Goal: Task Accomplishment & Management: Use online tool/utility

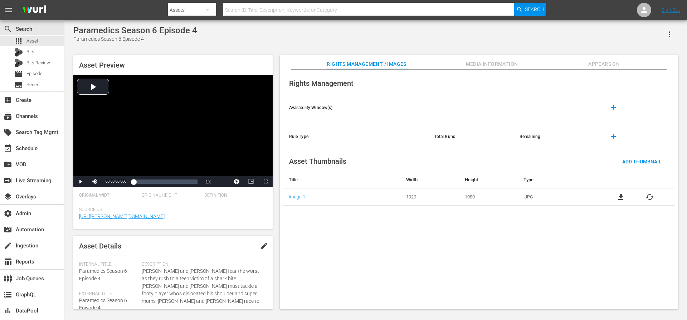
click at [487, 63] on span "Media Information" at bounding box center [492, 64] width 54 height 9
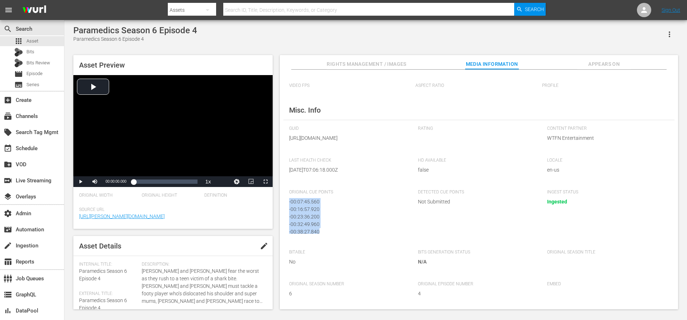
drag, startPoint x: 323, startPoint y: 233, endPoint x: 284, endPoint y: 198, distance: 52.9
click at [284, 198] on div "Media Information Original Media Type video/mp4 Audio Codec Video Codec Overall…" at bounding box center [479, 190] width 398 height 240
click at [294, 215] on div "- 00:23:36.200" at bounding box center [346, 215] width 114 height 8
drag, startPoint x: 293, startPoint y: 215, endPoint x: 315, endPoint y: 215, distance: 21.5
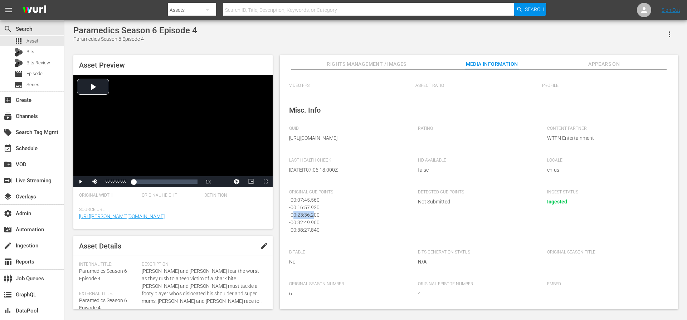
click at [315, 215] on div "- 00:23:36.200" at bounding box center [346, 215] width 114 height 8
click at [305, 222] on div "- 00:32:49.960" at bounding box center [346, 223] width 114 height 8
drag, startPoint x: 292, startPoint y: 223, endPoint x: 319, endPoint y: 223, distance: 27.2
click at [319, 223] on div "- 00:32:49.960" at bounding box center [346, 223] width 114 height 8
drag, startPoint x: 293, startPoint y: 229, endPoint x: 324, endPoint y: 231, distance: 30.8
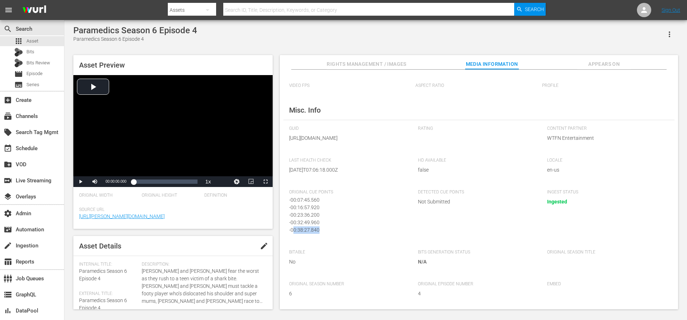
click at [324, 231] on div "- 00:38:27.840" at bounding box center [346, 230] width 114 height 8
click at [316, 228] on div "- 00:38:27.840" at bounding box center [346, 230] width 114 height 8
drag, startPoint x: 319, startPoint y: 231, endPoint x: 278, endPoint y: 197, distance: 52.9
click at [278, 197] on div "Asset Preview Video Player is loading. Play Video Play Mute Current Time 00:00:…" at bounding box center [375, 178] width 611 height 254
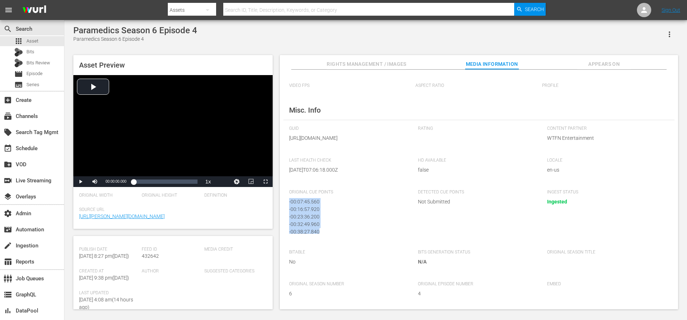
scroll to position [105, 0]
click at [144, 255] on span "432642" at bounding box center [150, 255] width 17 height 6
click at [237, 212] on span "Source Url" at bounding box center [171, 210] width 184 height 6
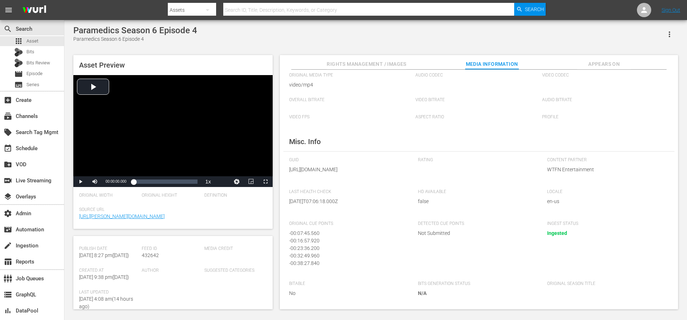
scroll to position [0, 0]
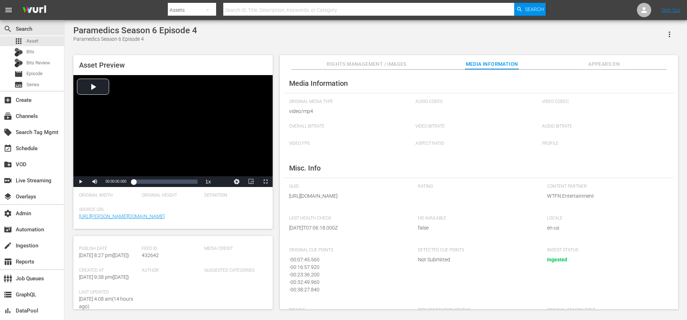
click at [666, 33] on icon "button" at bounding box center [669, 34] width 9 height 9
click at [630, 38] on div "Add To Workspace" at bounding box center [637, 37] width 69 height 17
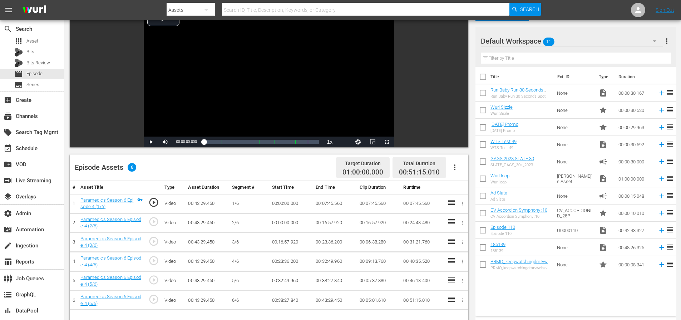
scroll to position [186, 0]
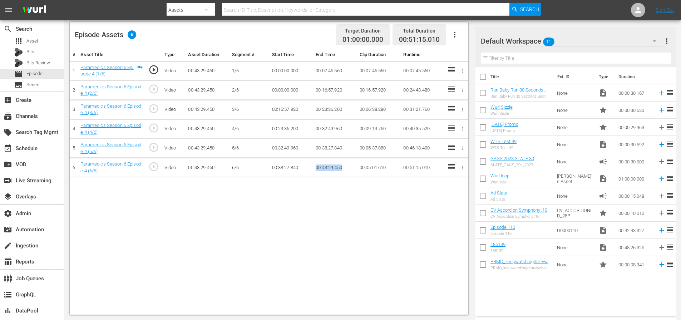
drag, startPoint x: 342, startPoint y: 169, endPoint x: 312, endPoint y: 168, distance: 30.4
click at [312, 168] on tr "6 Paramedics Season 6 Episode 4 (6/6) play_circle_outline Video 00:43:29.450 6/…" at bounding box center [269, 167] width 399 height 19
click at [344, 148] on td "00:38:27.840" at bounding box center [335, 148] width 44 height 19
drag, startPoint x: 344, startPoint y: 148, endPoint x: 316, endPoint y: 148, distance: 27.2
click at [316, 148] on td "00:38:27.840" at bounding box center [335, 148] width 44 height 19
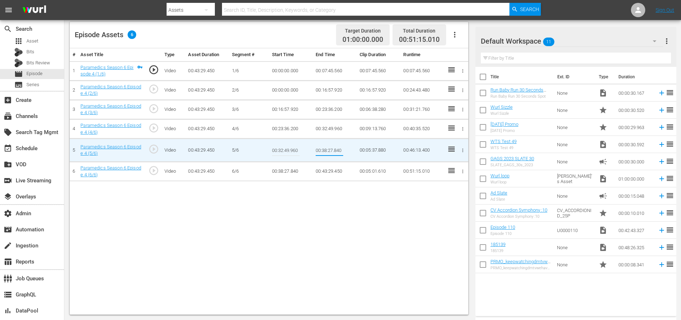
click at [340, 150] on input "00:38:27.840" at bounding box center [330, 150] width 28 height 17
click at [344, 169] on td "00:43:29.450" at bounding box center [335, 171] width 44 height 19
click at [332, 129] on td "00:32:49.960" at bounding box center [335, 128] width 44 height 19
click at [327, 110] on td "00:23:36.200" at bounding box center [335, 109] width 44 height 19
click at [328, 90] on td "00:16:57.920" at bounding box center [335, 89] width 44 height 19
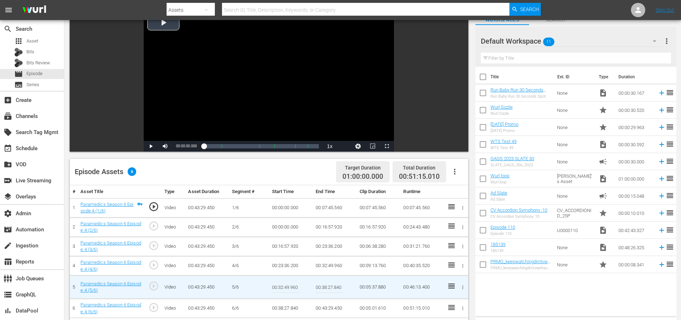
scroll to position [67, 0]
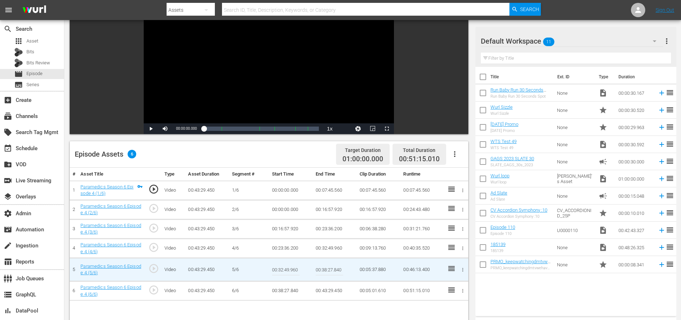
click at [453, 155] on icon "button" at bounding box center [455, 154] width 9 height 9
click at [472, 157] on div "Edit Cue Points" at bounding box center [476, 156] width 49 height 17
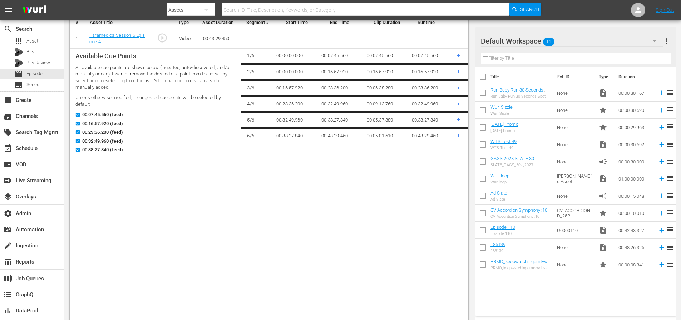
scroll to position [2, 0]
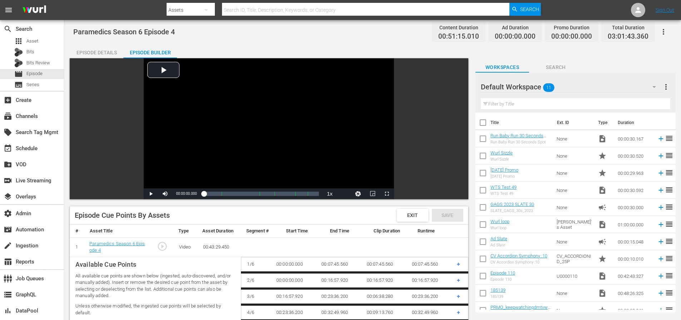
click at [413, 215] on span "Exit" at bounding box center [413, 215] width 22 height 6
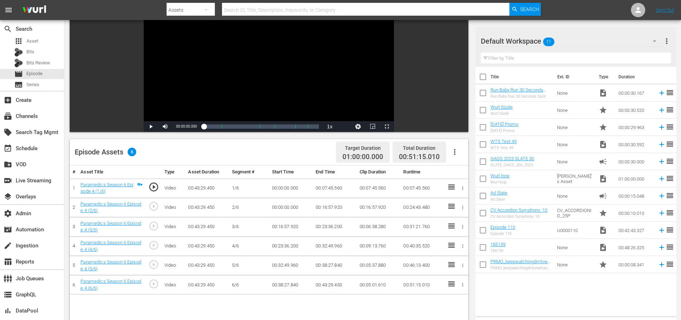
scroll to position [0, 0]
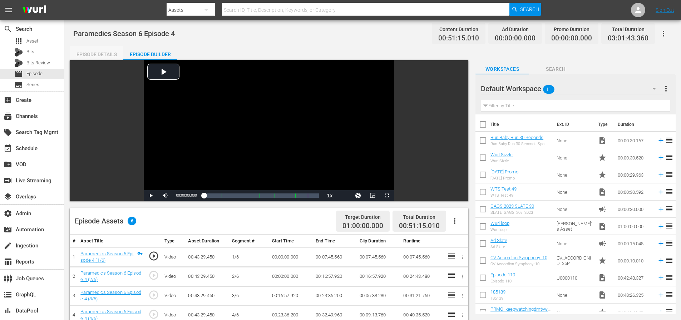
click at [100, 52] on div "Episode Details" at bounding box center [97, 54] width 54 height 17
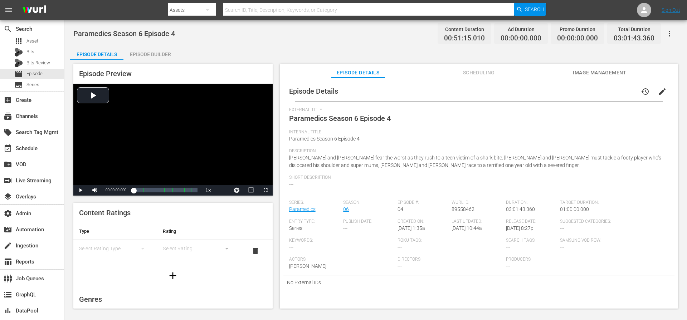
click at [155, 53] on div "Episode Builder" at bounding box center [150, 54] width 54 height 17
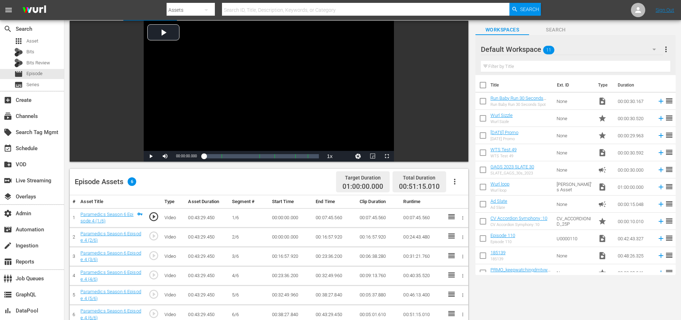
scroll to position [78, 0]
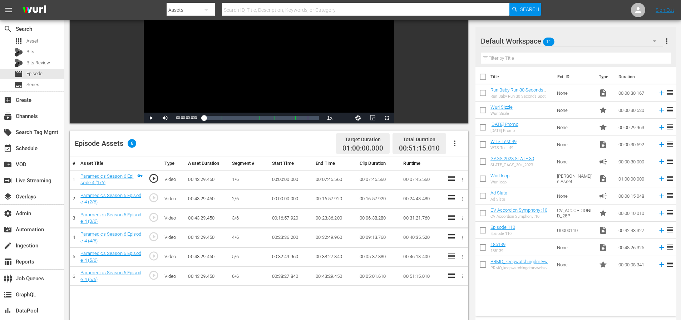
click at [452, 198] on icon at bounding box center [451, 197] width 9 height 9
click at [461, 198] on icon "button" at bounding box center [462, 198] width 5 height 5
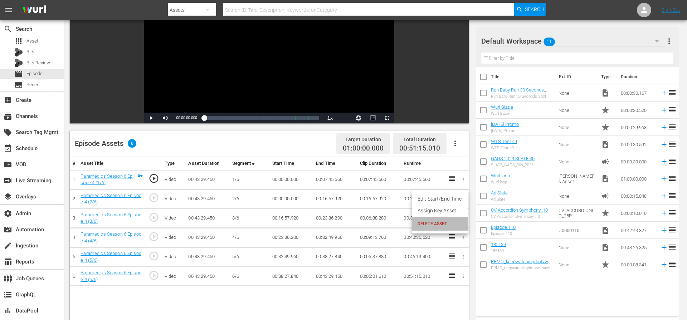
click at [452, 223] on span "DELETE ASSET" at bounding box center [439, 224] width 44 height 6
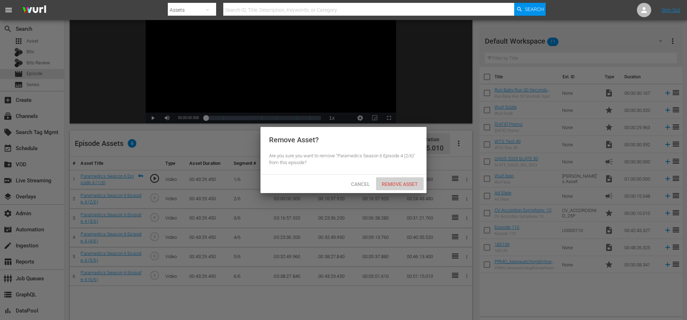
click at [402, 186] on span "Remove Asset" at bounding box center [400, 184] width 48 height 6
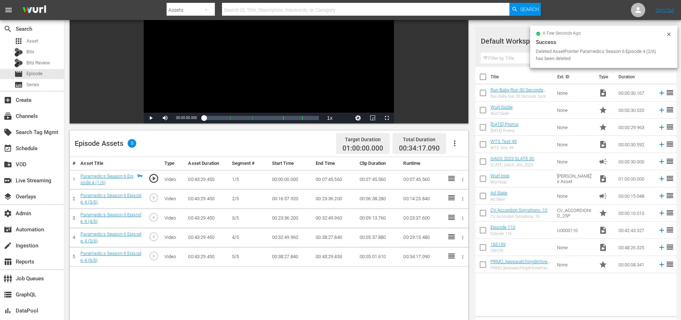
click at [464, 198] on icon "button" at bounding box center [462, 198] width 5 height 5
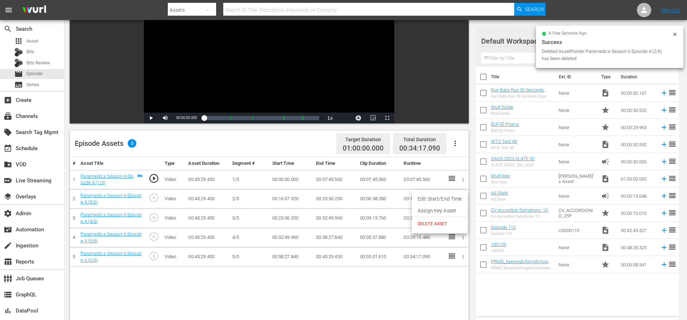
click at [445, 222] on span "DELETE ASSET" at bounding box center [439, 224] width 44 height 6
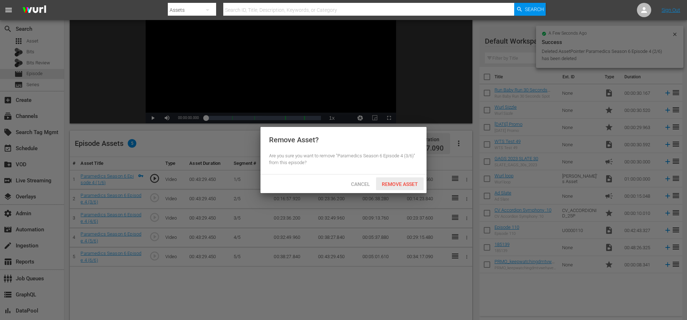
click at [412, 185] on span "Remove Asset" at bounding box center [400, 184] width 48 height 6
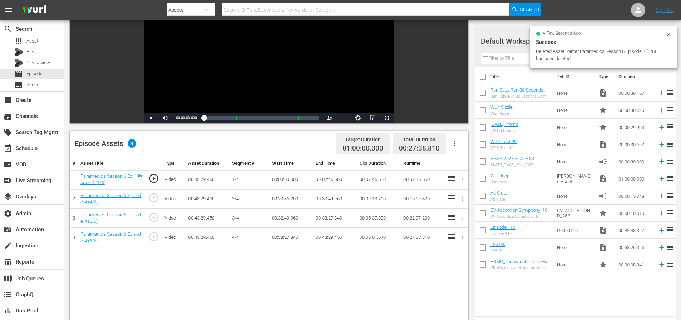
click at [463, 200] on icon "button" at bounding box center [462, 198] width 5 height 5
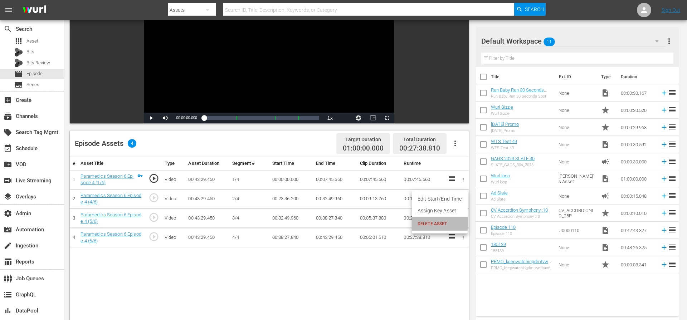
click at [442, 222] on span "DELETE ASSET" at bounding box center [439, 224] width 44 height 6
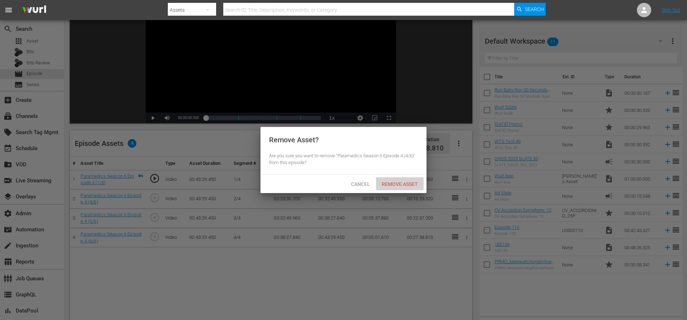
click at [405, 184] on span "Remove Asset" at bounding box center [400, 184] width 48 height 6
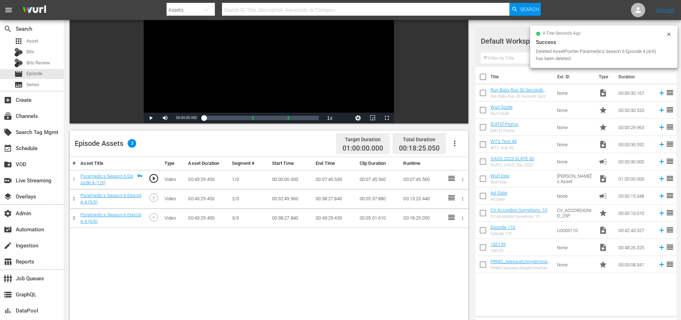
click at [463, 200] on icon "button" at bounding box center [463, 199] width 1 height 4
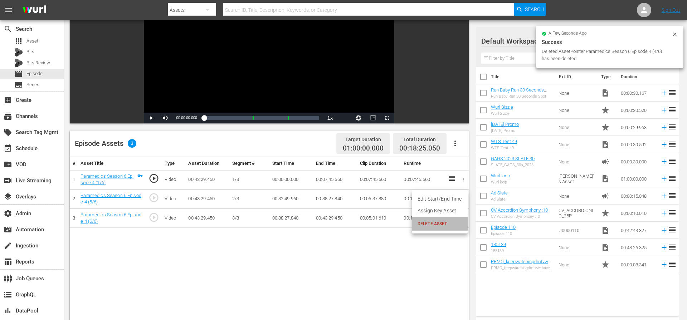
click at [441, 222] on span "DELETE ASSET" at bounding box center [439, 224] width 44 height 6
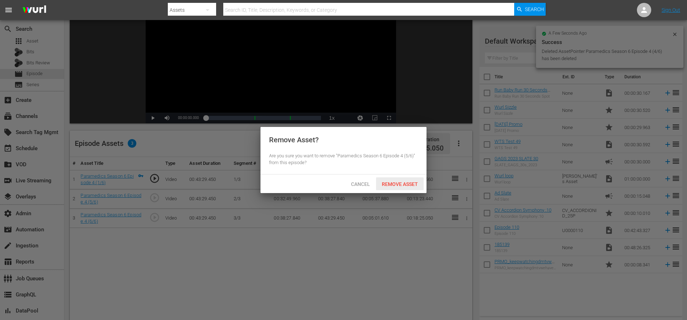
click at [408, 184] on span "Remove Asset" at bounding box center [400, 184] width 48 height 6
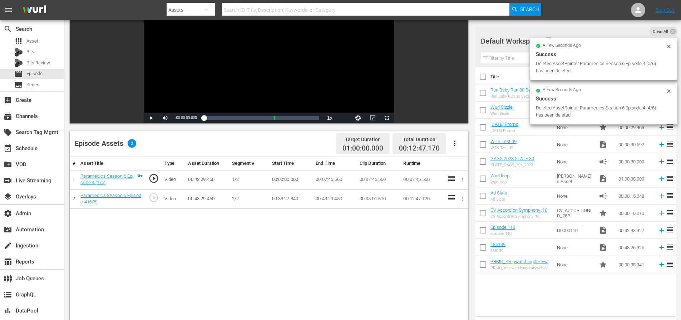
click at [463, 199] on icon "button" at bounding box center [463, 199] width 1 height 4
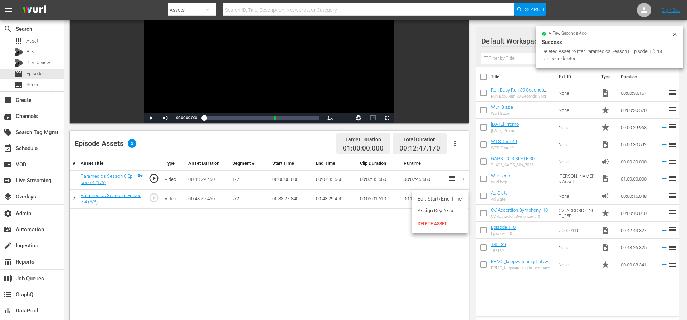
click at [434, 223] on span "DELETE ASSET" at bounding box center [439, 224] width 44 height 6
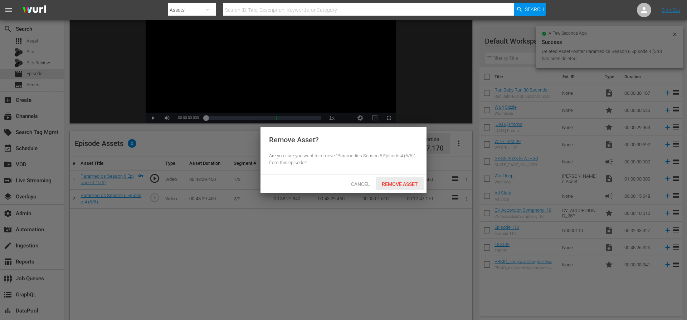
click at [410, 185] on span "Remove Asset" at bounding box center [400, 184] width 48 height 6
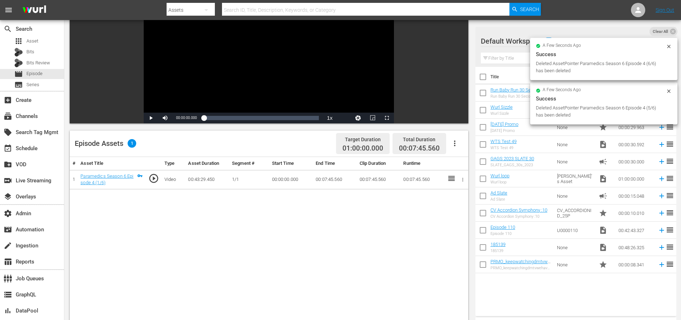
click at [403, 229] on div "# Asset Title Type Asset Duration Segment # Start Time End Time Clip Duration R…" at bounding box center [269, 290] width 399 height 266
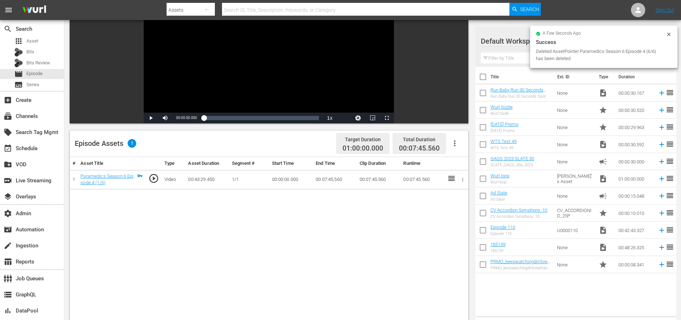
click at [403, 229] on div "# Asset Title Type Asset Duration Segment # Start Time End Time Clip Duration R…" at bounding box center [269, 290] width 399 height 266
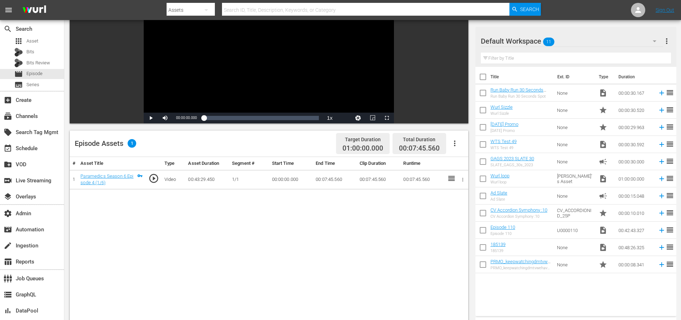
click at [403, 229] on div "# Asset Title Type Asset Duration Segment # Start Time End Time Clip Duration R…" at bounding box center [269, 290] width 399 height 266
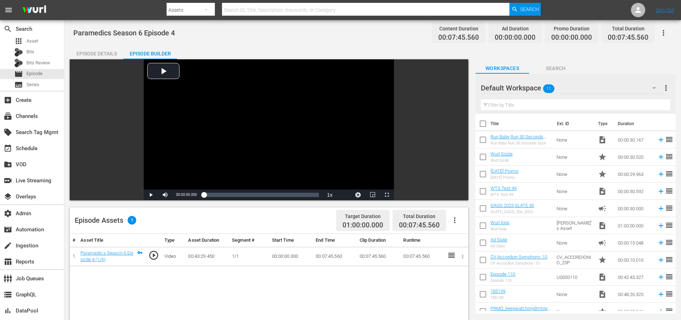
scroll to position [0, 0]
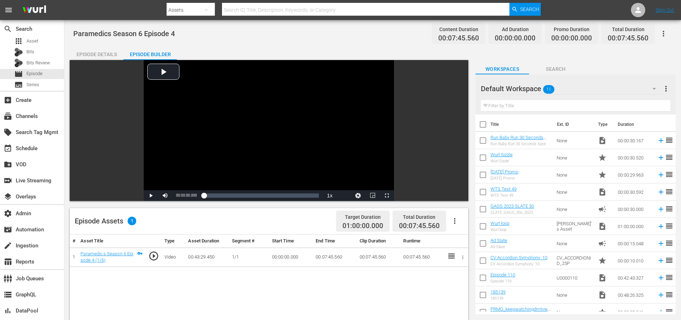
click at [452, 222] on icon "button" at bounding box center [455, 221] width 9 height 9
click at [460, 226] on div "Edit Cue Points" at bounding box center [476, 223] width 49 height 17
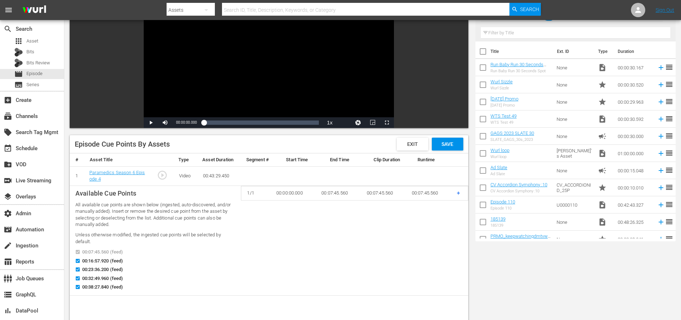
scroll to position [122, 0]
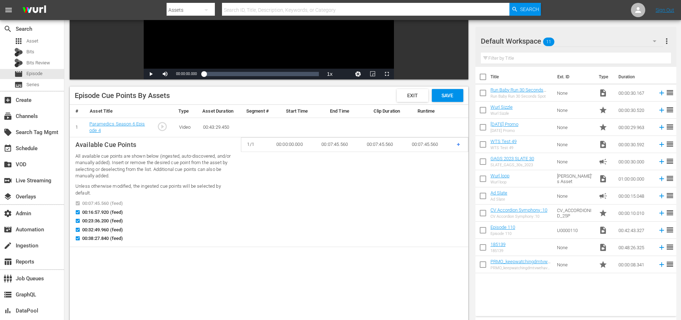
click at [78, 213] on input "00:16:57.920 (feed)" at bounding box center [76, 213] width 9 height 5
checkbox input "false"
click at [77, 222] on input "00:23:36.200 (feed)" at bounding box center [76, 222] width 9 height 5
checkbox input "false"
click at [78, 230] on input "00:32:49.960 (feed)" at bounding box center [76, 230] width 9 height 5
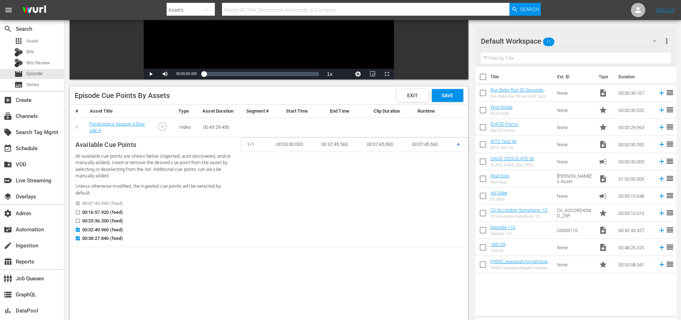
checkbox input "false"
click at [77, 240] on input "00:38:27.840 (feed)" at bounding box center [76, 239] width 9 height 5
checkbox input "false"
click at [79, 213] on input "00:16:57.920 (feed)" at bounding box center [76, 213] width 9 height 5
checkbox input "true"
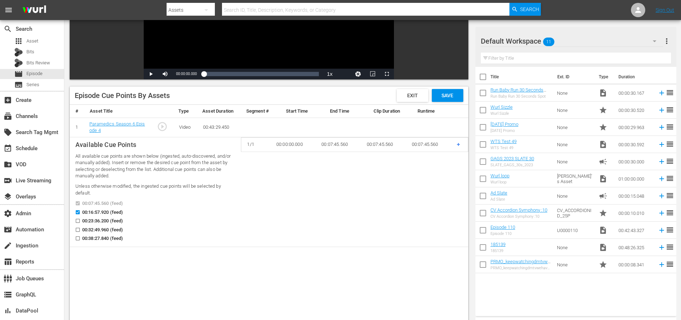
click at [77, 223] on input "00:23:36.200 (feed)" at bounding box center [76, 222] width 9 height 5
checkbox input "true"
click at [79, 230] on input "00:32:49.960 (feed)" at bounding box center [76, 230] width 9 height 5
checkbox input "true"
click at [77, 239] on input "00:38:27.840 (feed)" at bounding box center [76, 239] width 9 height 5
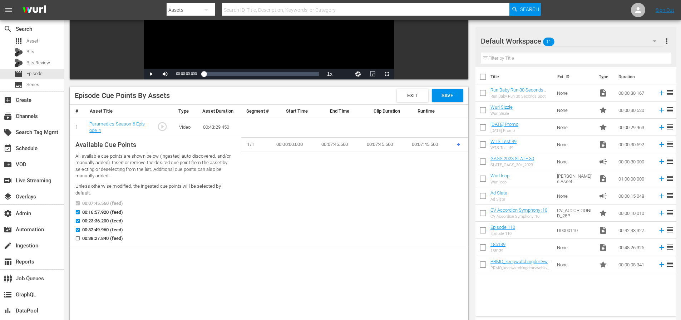
checkbox input "true"
click at [422, 95] on span "Exit" at bounding box center [413, 96] width 22 height 6
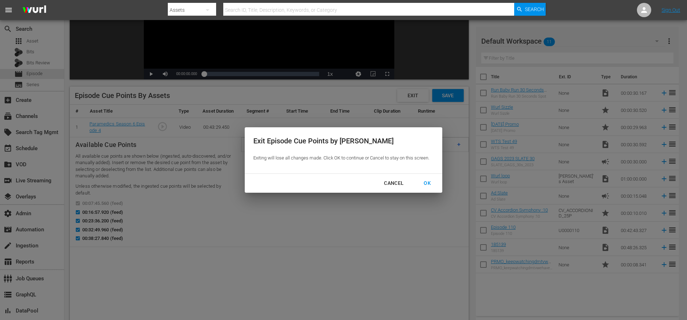
click at [429, 181] on div "OK" at bounding box center [427, 183] width 19 height 9
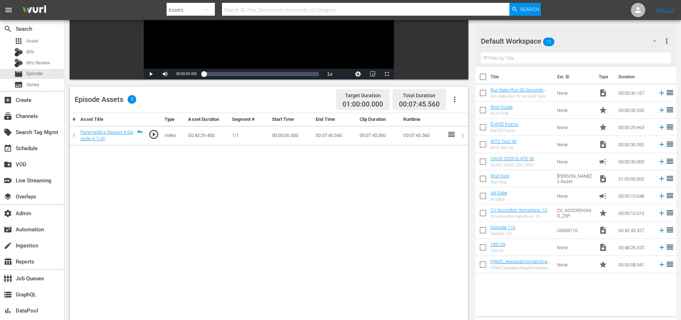
click at [428, 181] on div "# Asset Title Type Asset Duration Segment # Start Time End Time Clip Duration R…" at bounding box center [269, 246] width 399 height 266
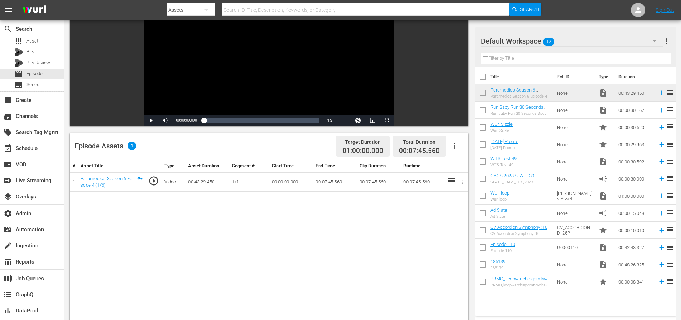
scroll to position [78, 0]
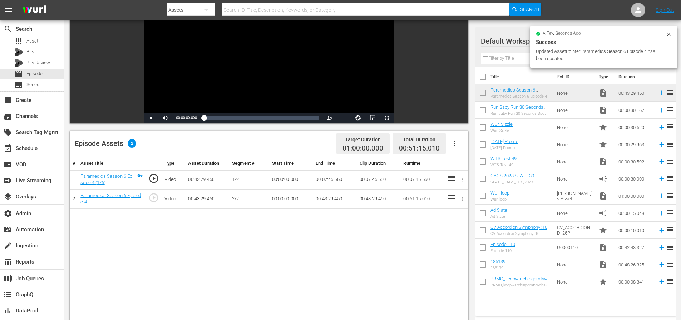
click at [455, 144] on icon "button" at bounding box center [455, 143] width 9 height 9
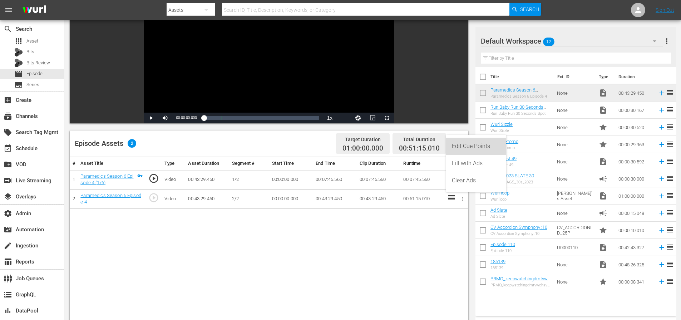
click at [455, 144] on div "Edit Cue Points" at bounding box center [476, 146] width 49 height 17
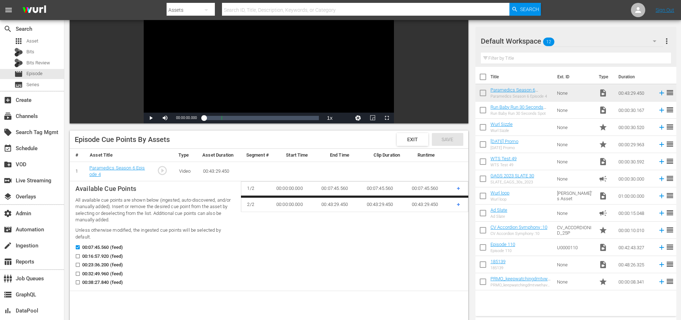
drag, startPoint x: 82, startPoint y: 256, endPoint x: 82, endPoint y: 262, distance: 6.5
click at [83, 256] on span "00:16:57.920 (feed)" at bounding box center [102, 256] width 41 height 7
click at [80, 256] on input "00:16:57.920 (feed)" at bounding box center [76, 257] width 9 height 5
checkbox input "true"
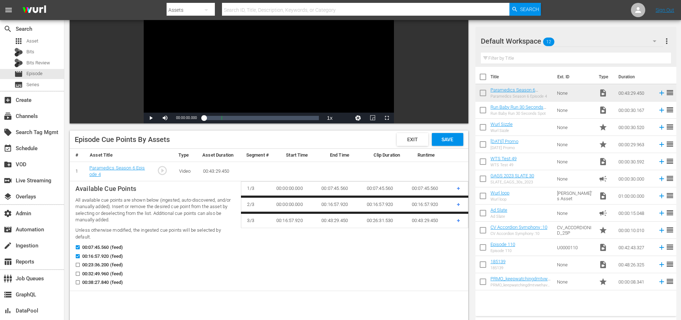
click at [81, 264] on label "00:23:36.200 (feed)" at bounding box center [97, 264] width 51 height 7
click at [80, 264] on input "00:23:36.200 (feed)" at bounding box center [76, 266] width 9 height 5
checkbox input "true"
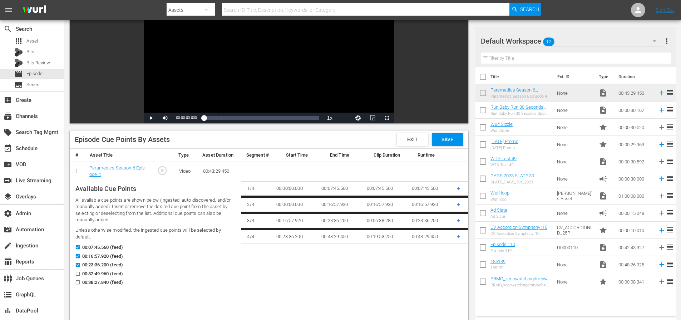
click at [79, 270] on div "Available Cue Points All available cue points are shown below (ingested, auto-d…" at bounding box center [155, 236] width 160 height 104
click at [79, 275] on input "00:32:49.960 (feed)" at bounding box center [76, 274] width 9 height 5
checkbox input "true"
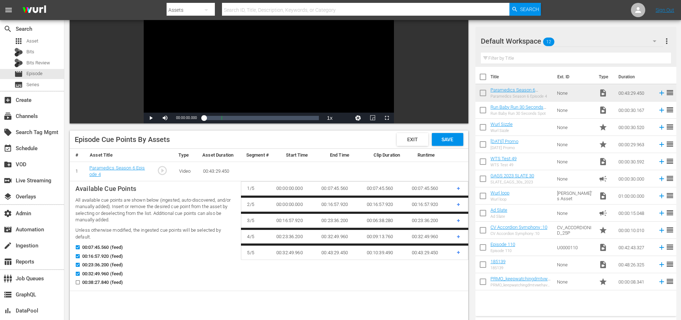
click at [79, 282] on input "00:38:27.840 (feed)" at bounding box center [76, 283] width 9 height 5
checkbox input "true"
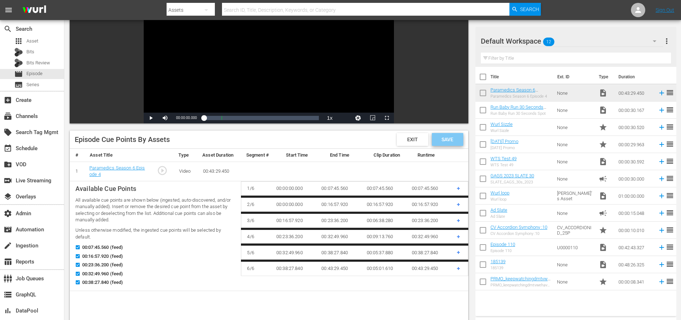
click at [446, 139] on span "Save" at bounding box center [447, 140] width 23 height 6
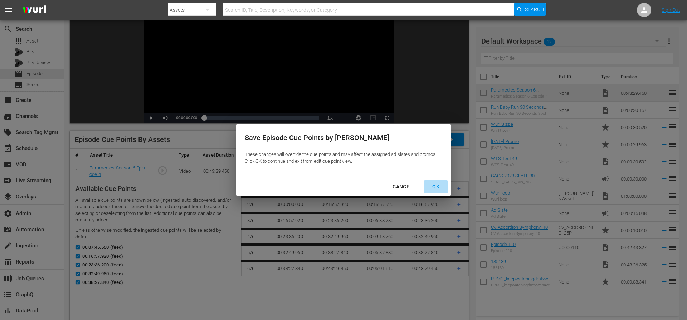
click at [432, 184] on div "OK" at bounding box center [435, 186] width 19 height 9
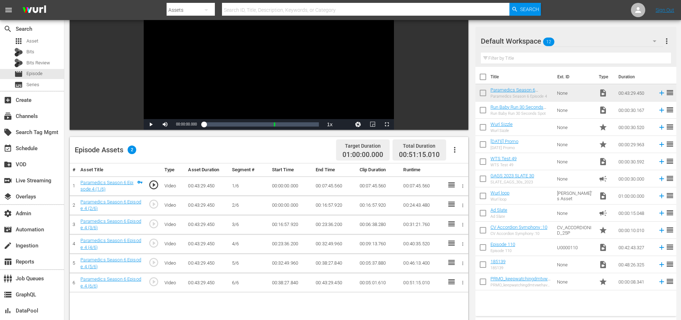
scroll to position [63, 0]
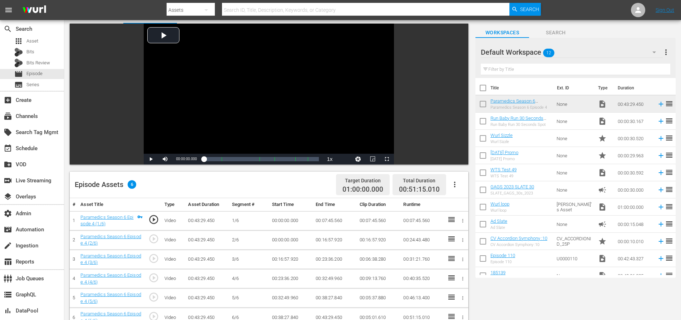
scroll to position [56, 0]
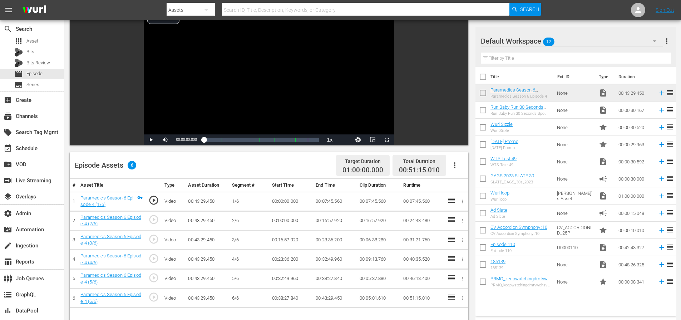
click at [371, 222] on td "00:16:57.920" at bounding box center [379, 220] width 44 height 19
click at [454, 163] on icon "button" at bounding box center [454, 165] width 1 height 6
click at [455, 167] on div "Edit Cue Points" at bounding box center [476, 167] width 49 height 17
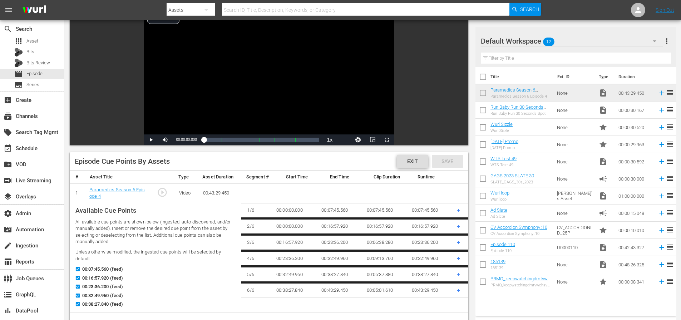
click at [413, 162] on span "Exit" at bounding box center [413, 161] width 22 height 6
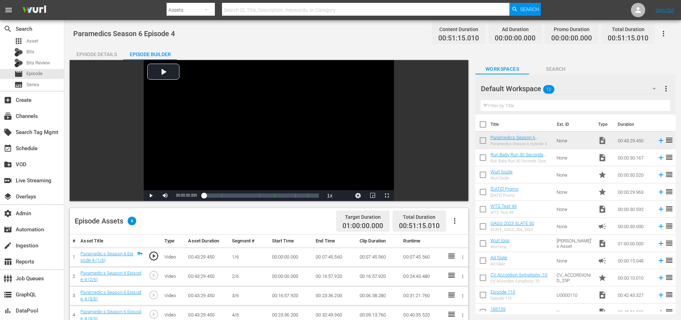
click at [237, 221] on div "Episode Assets 6 Target Duration 01:00:00.000 Total Duration 00:51:15.010" at bounding box center [269, 221] width 399 height 26
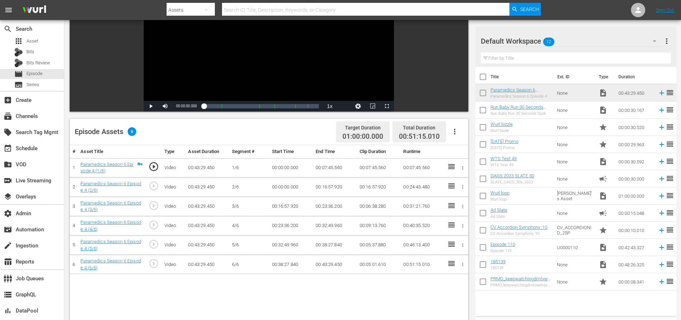
scroll to position [98, 0]
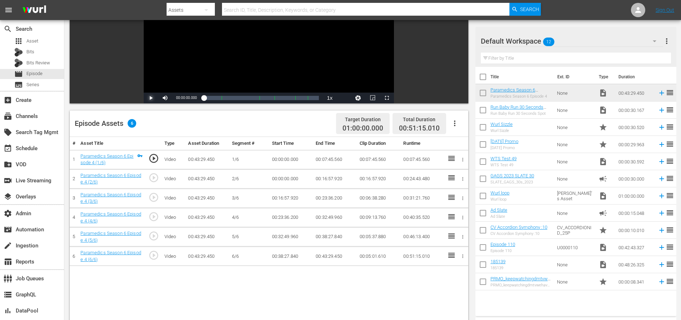
click at [151, 98] on span "Video Player" at bounding box center [151, 98] width 0 height 0
click at [165, 98] on span "Video Player" at bounding box center [165, 98] width 0 height 0
click at [153, 178] on span "play_circle_outline" at bounding box center [153, 177] width 11 height 11
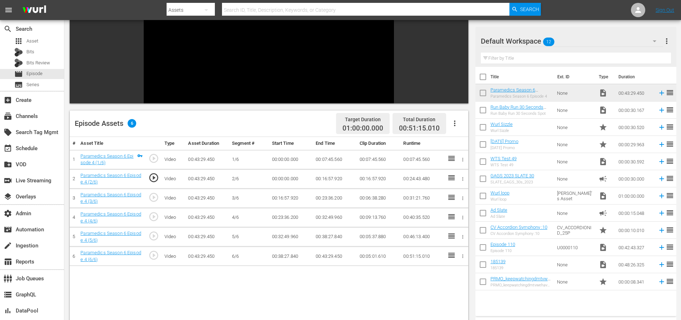
click at [331, 159] on td "00:07:45.560" at bounding box center [335, 159] width 44 height 19
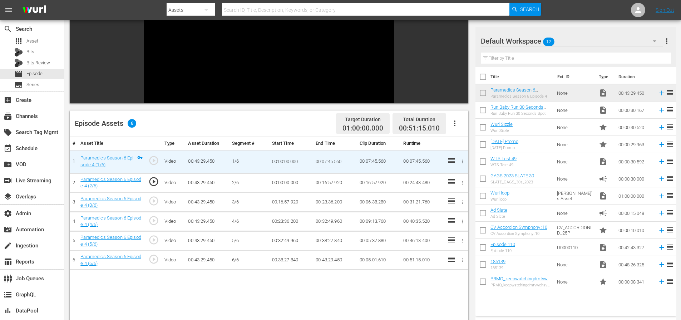
click at [334, 161] on input "00:07:45.560" at bounding box center [330, 161] width 28 height 17
click at [286, 183] on td "00:00:00.000" at bounding box center [291, 182] width 44 height 19
click at [285, 183] on td "00:00:00.000" at bounding box center [291, 182] width 44 height 19
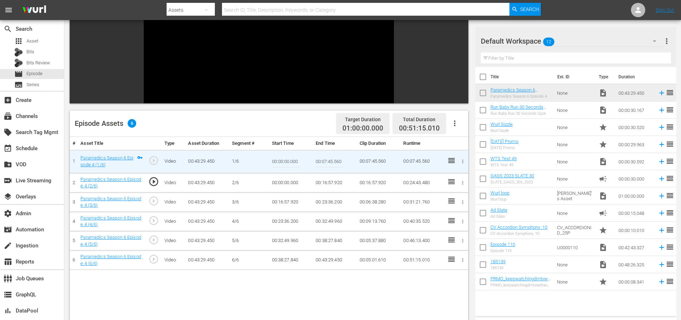
click at [287, 182] on td "00:00:00.000" at bounding box center [291, 182] width 44 height 19
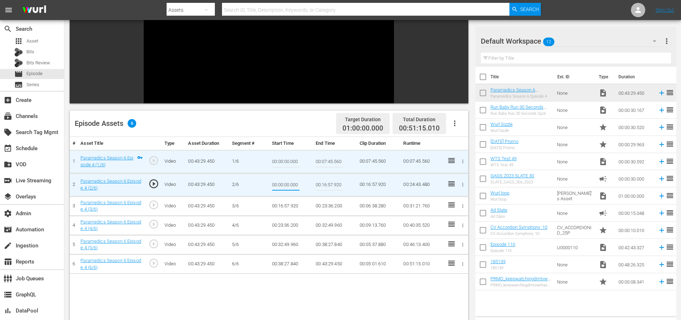
click at [286, 184] on input "00:00:00.000" at bounding box center [286, 184] width 28 height 17
paste input "7:45.56"
type input "00:07:45.560"
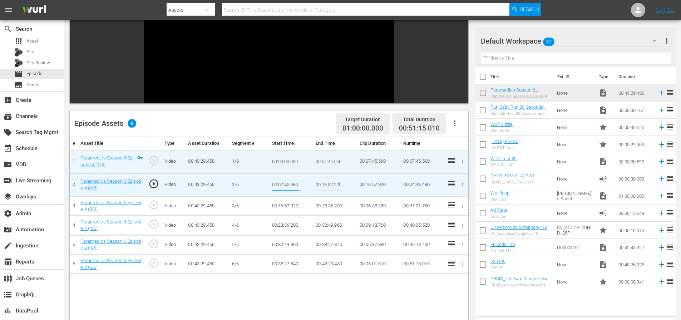
click at [308, 115] on div "Episode Assets 6 Target Duration 01:00:00.000 Total Duration 00:51:15.010" at bounding box center [269, 123] width 399 height 26
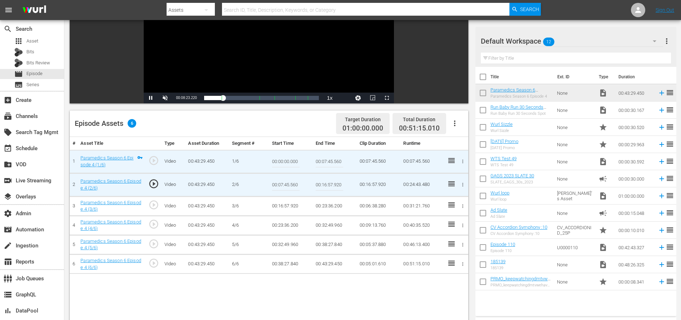
click at [289, 127] on div "Episode Assets 6 Target Duration 01:00:00.000 Total Duration 00:51:15.010" at bounding box center [269, 123] width 399 height 26
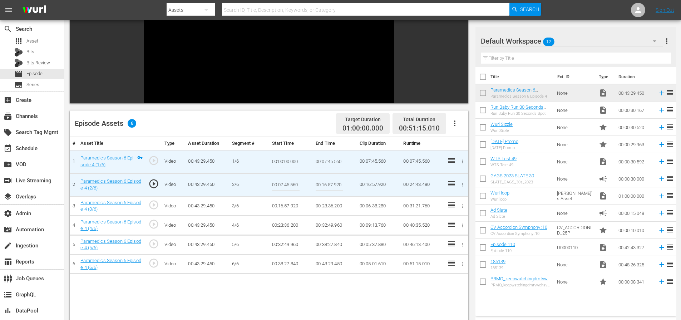
click at [294, 127] on div "Episode Assets 6 Target Duration 01:00:00.000 Total Duration 00:51:15.010" at bounding box center [269, 123] width 399 height 26
click at [284, 185] on input "00:07:45.560" at bounding box center [286, 184] width 28 height 17
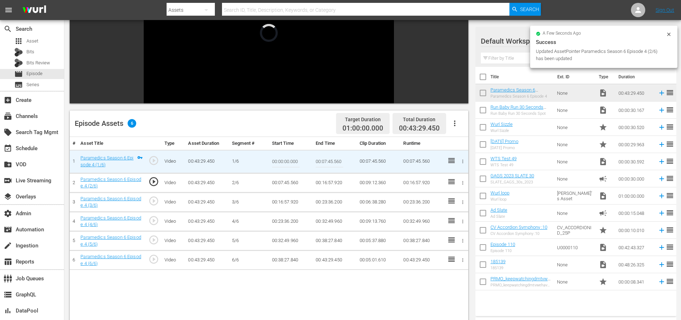
click at [332, 163] on input "00:07:45.560" at bounding box center [330, 161] width 28 height 17
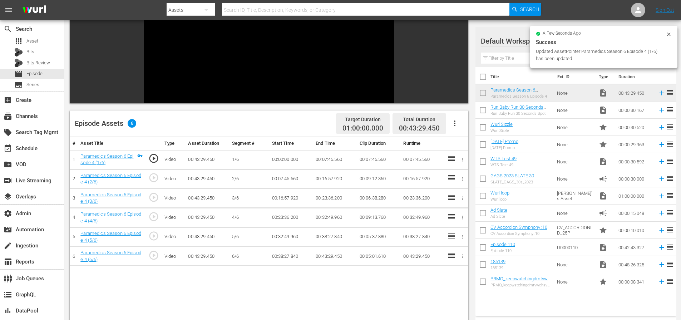
click at [265, 115] on div "Episode Assets 6 Target Duration 01:00:00.000 Total Duration 00:43:29.450" at bounding box center [269, 123] width 399 height 26
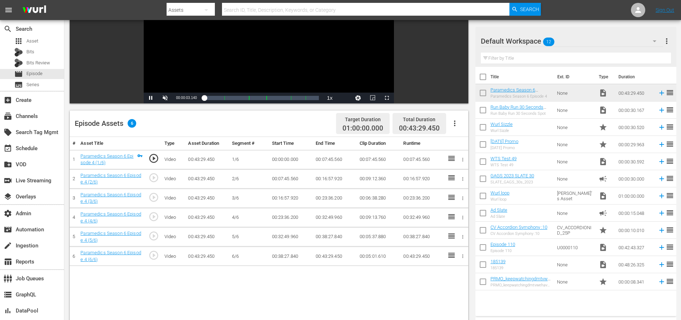
click at [247, 121] on div "Episode Assets 6 Target Duration 01:00:00.000 Total Duration 00:43:29.450" at bounding box center [269, 123] width 399 height 26
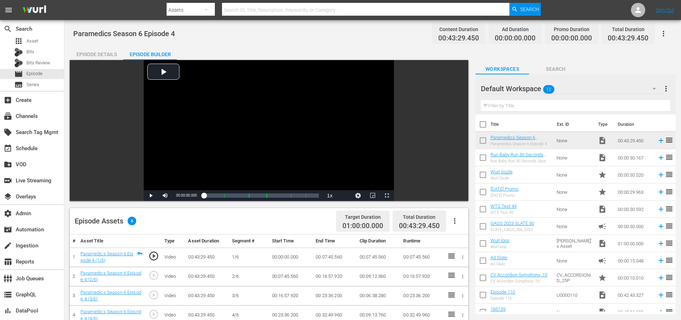
click at [285, 219] on div "Episode Assets 6 Target Duration 01:00:00.000 Total Duration 00:43:29.450" at bounding box center [269, 221] width 399 height 26
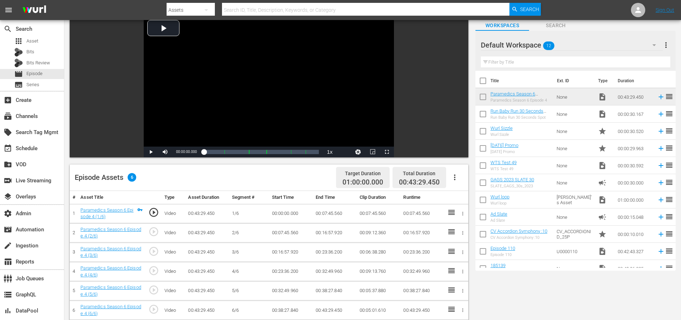
scroll to position [44, 0]
click at [284, 183] on div "Episode Assets 6 Target Duration 01:00:00.000 Total Duration 00:43:29.450" at bounding box center [269, 177] width 399 height 26
click at [286, 183] on div "Episode Assets 6 Target Duration 01:00:00.000 Total Duration 00:43:29.450" at bounding box center [269, 177] width 399 height 26
click at [285, 185] on div "Episode Assets 6 Target Duration 01:00:00.000 Total Duration 00:43:29.450" at bounding box center [269, 177] width 399 height 26
click at [284, 185] on div "Episode Assets 6 Target Duration 01:00:00.000 Total Duration 00:43:29.450" at bounding box center [269, 177] width 399 height 26
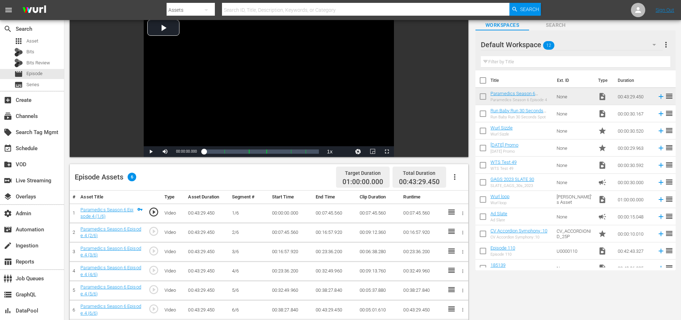
click at [284, 182] on div "Episode Assets 6 Target Duration 01:00:00.000 Total Duration 00:43:29.450" at bounding box center [269, 177] width 399 height 26
click at [284, 178] on div "Episode Assets 6 Target Duration 01:00:00.000 Total Duration 00:43:29.450" at bounding box center [269, 177] width 399 height 26
click at [266, 174] on div "Episode Assets 6 Target Duration 01:00:00.000 Total Duration 00:43:29.450" at bounding box center [269, 177] width 399 height 26
click at [264, 175] on div "Episode Assets 6 Target Duration 01:00:00.000 Total Duration 00:43:29.450" at bounding box center [269, 177] width 399 height 26
